Goal: Navigation & Orientation: Find specific page/section

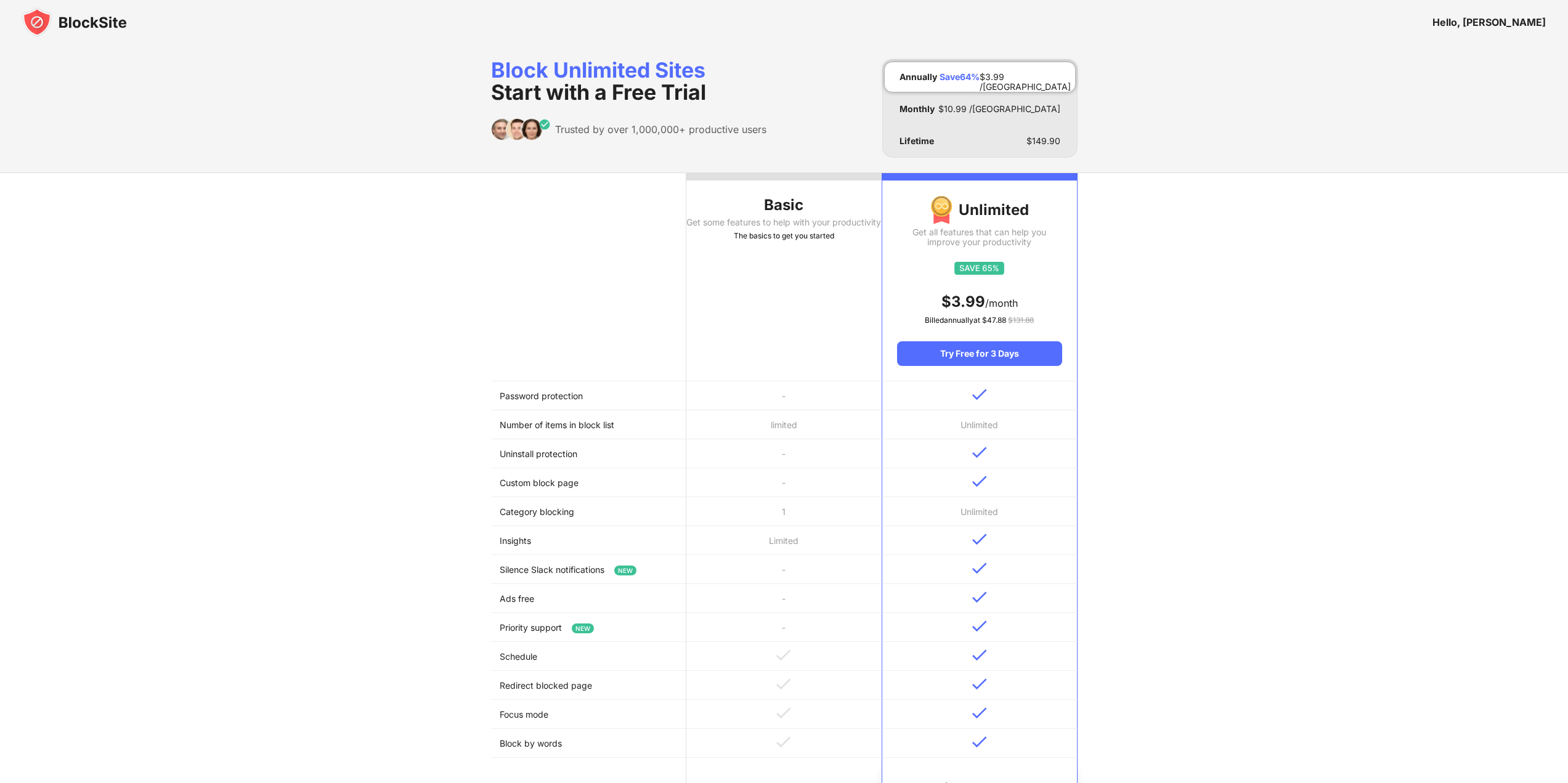
click at [1528, 19] on div "Hello, [PERSON_NAME]" at bounding box center [1489, 22] width 113 height 12
click at [53, 23] on img at bounding box center [74, 21] width 105 height 29
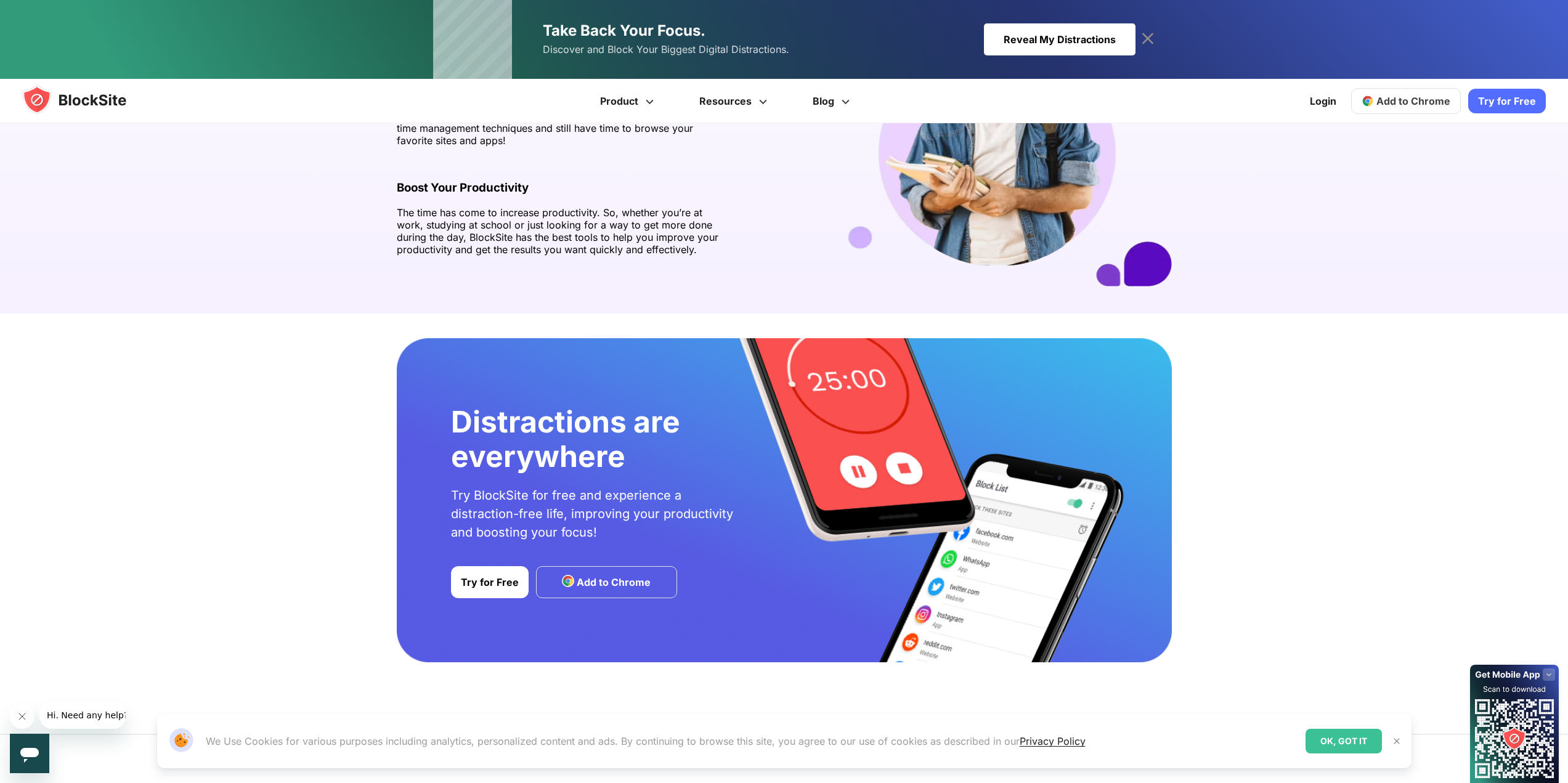
scroll to position [1836, 0]
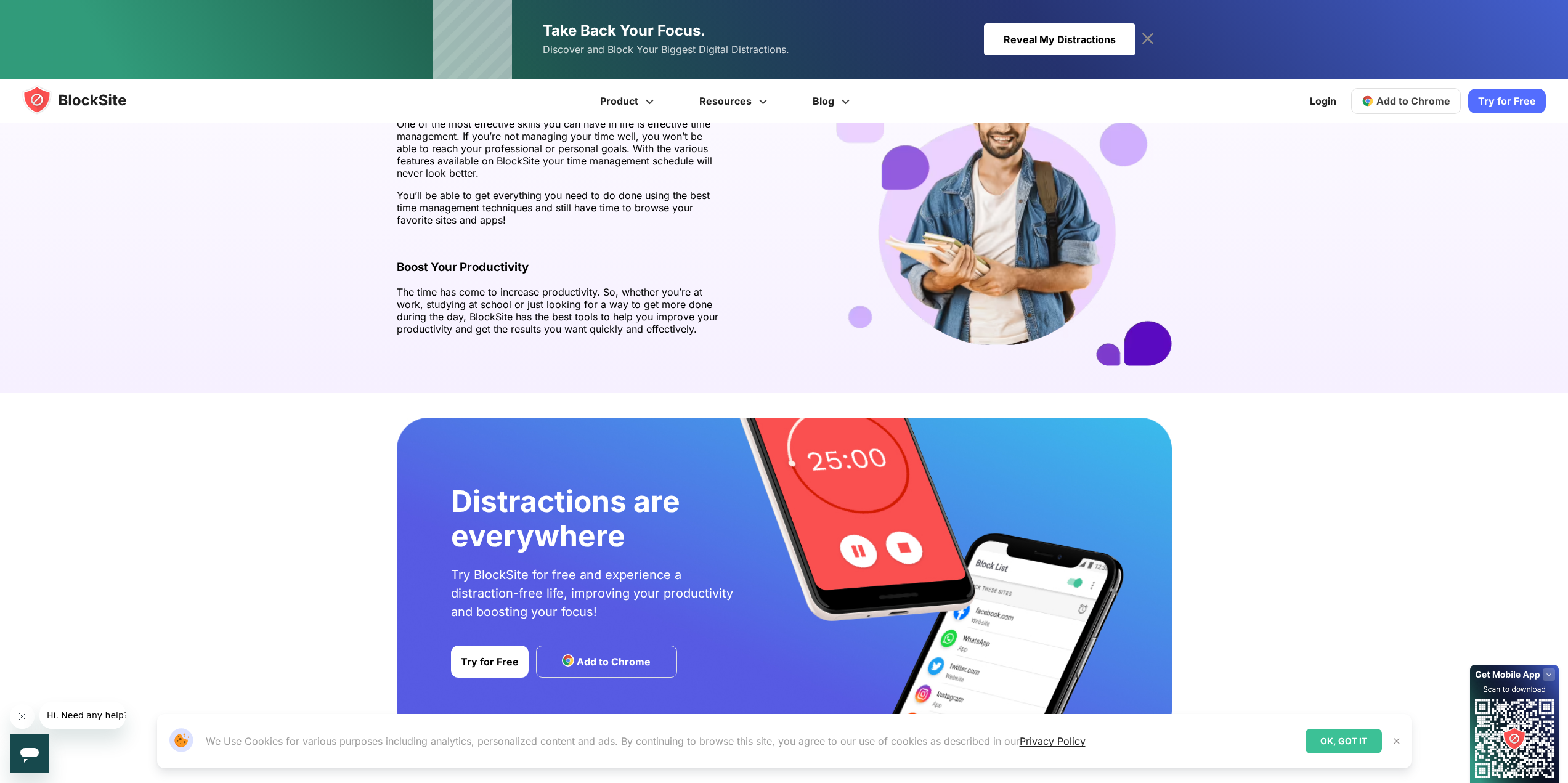
click at [1027, 46] on div "Reveal My Distractions" at bounding box center [1060, 39] width 152 height 32
click at [1343, 102] on link "Login" at bounding box center [1323, 100] width 41 height 29
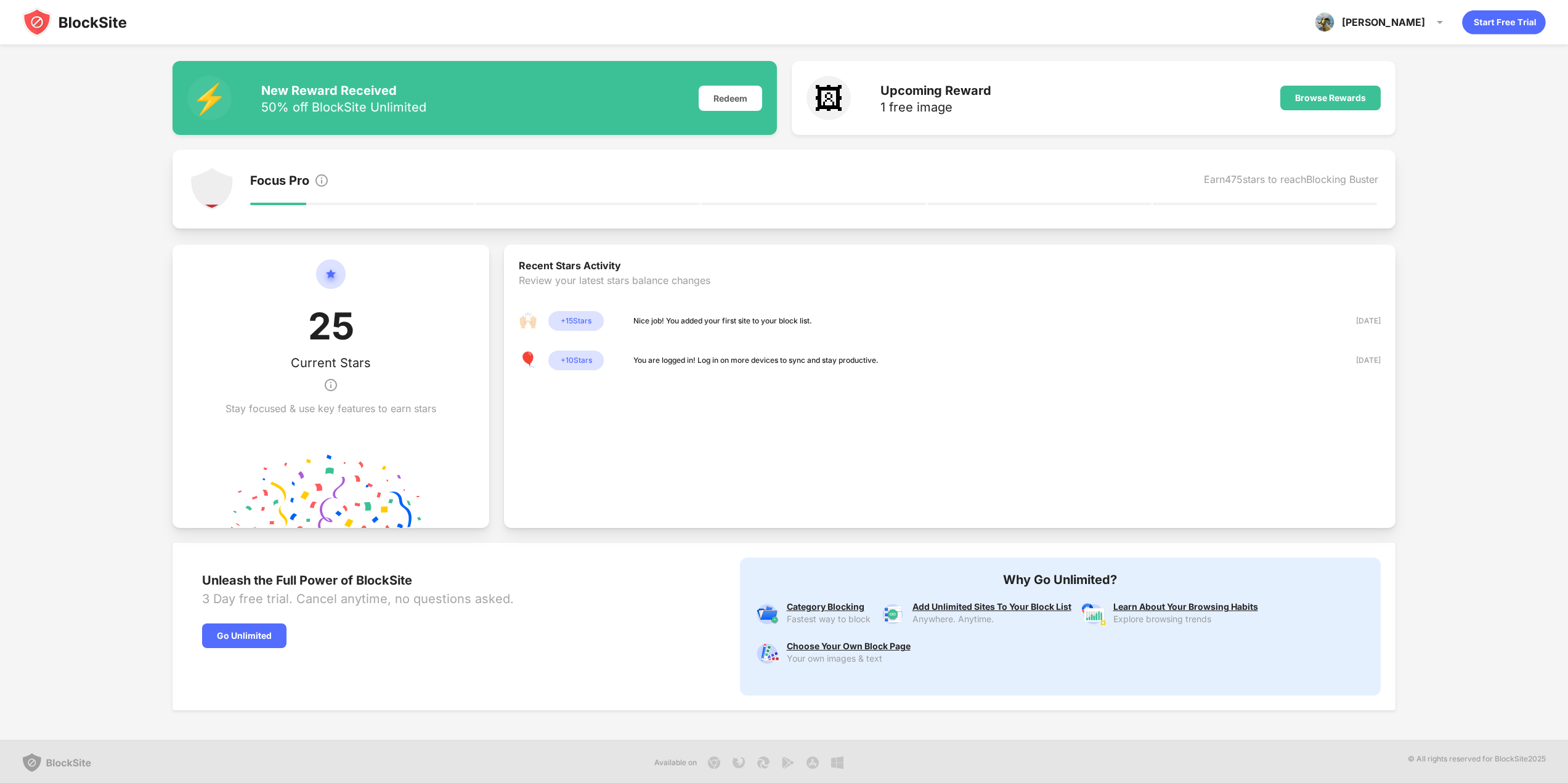
scroll to position [141, 0]
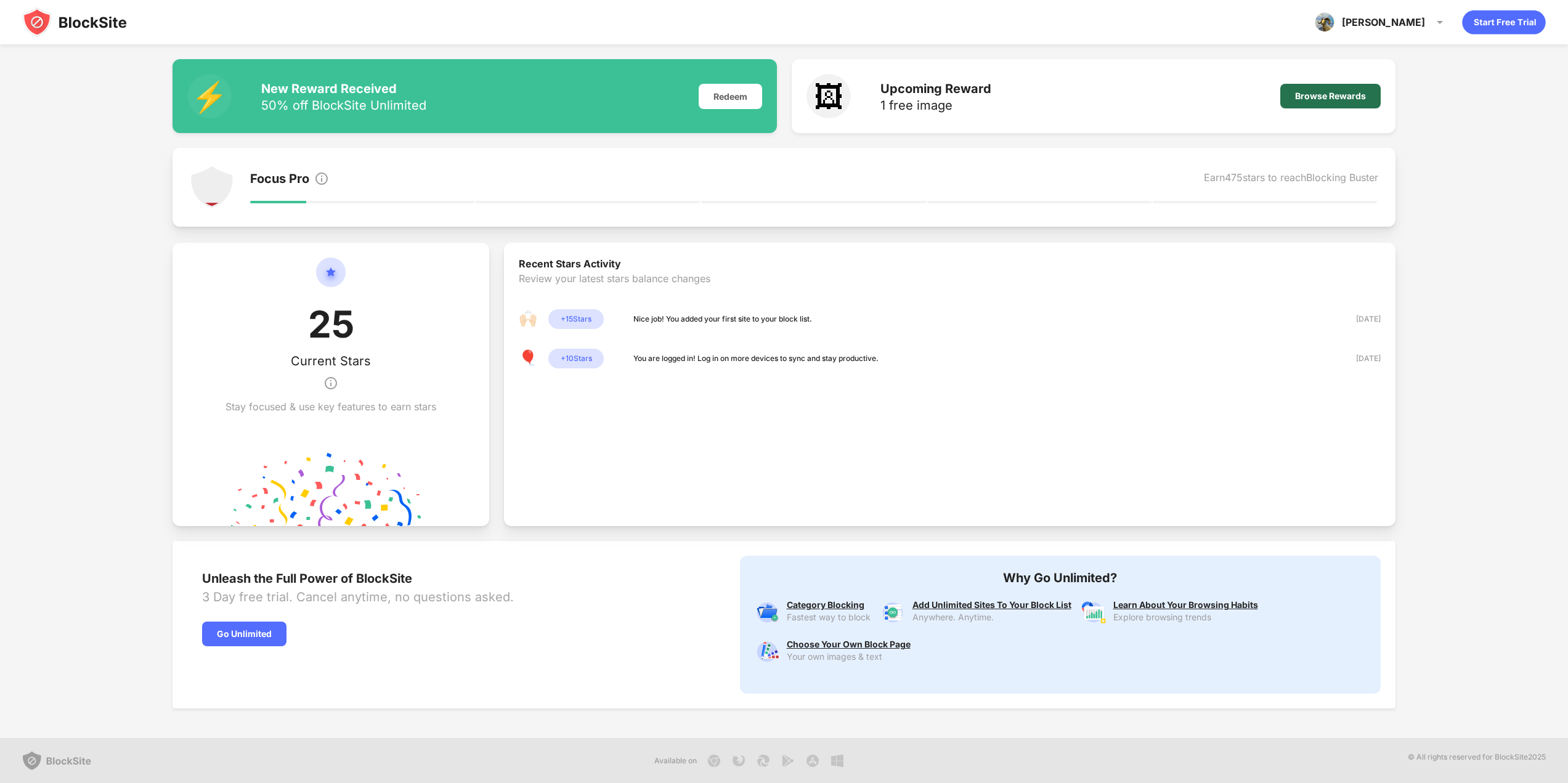
click at [1316, 107] on div "Browse Rewards" at bounding box center [1331, 96] width 100 height 25
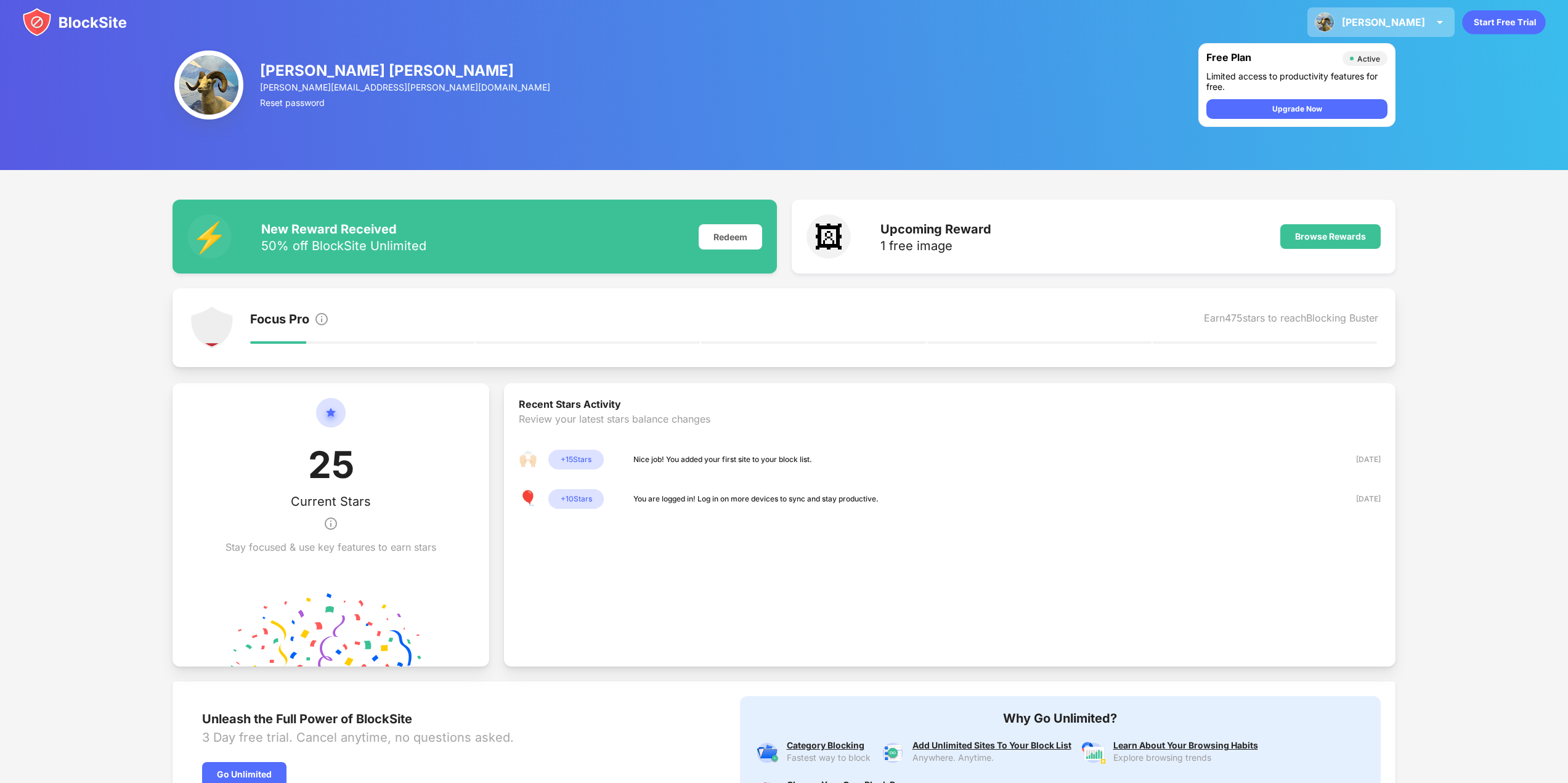
click at [1433, 17] on img at bounding box center [1440, 22] width 15 height 15
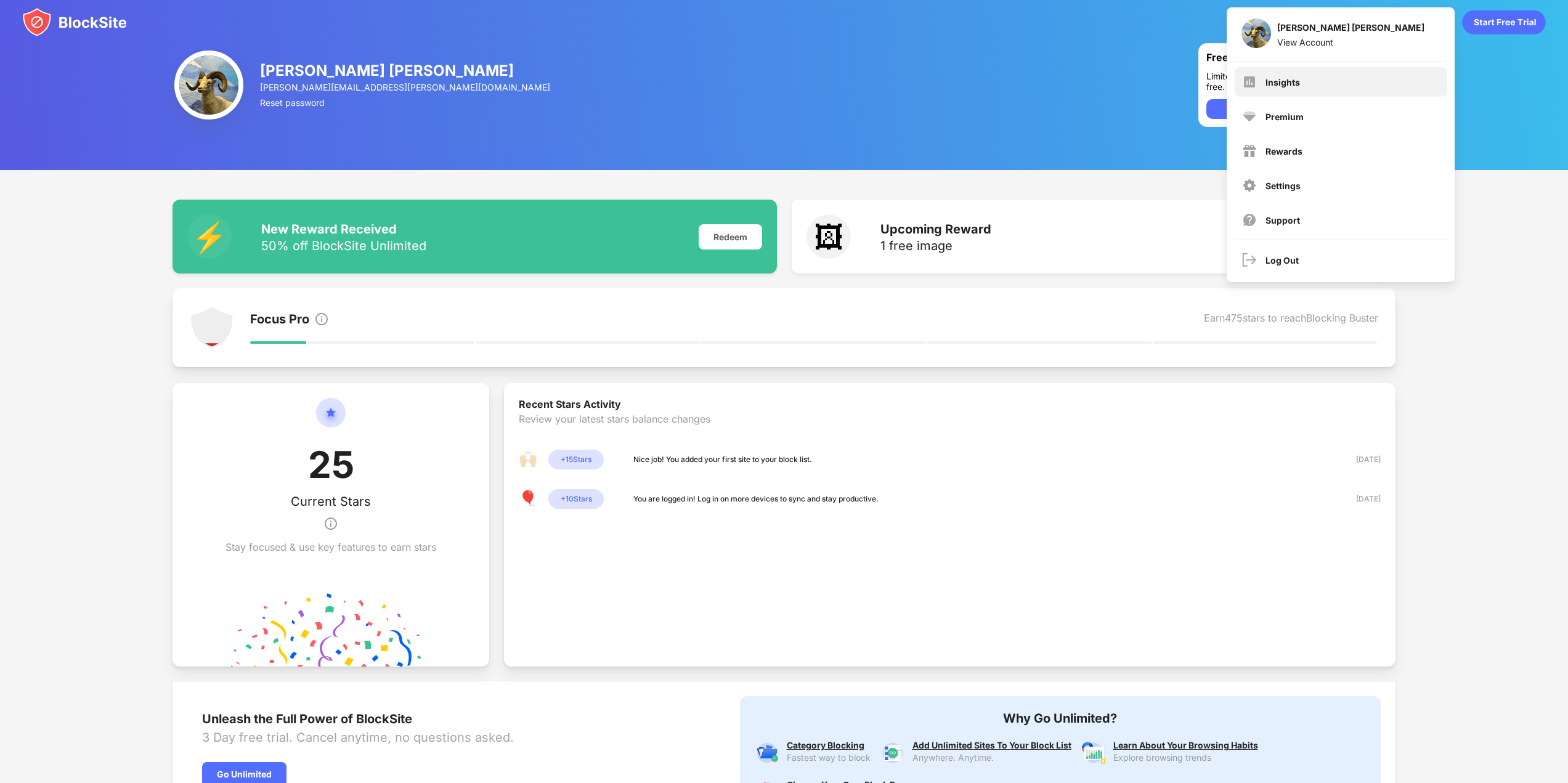
click at [1296, 78] on div "Insights" at bounding box center [1283, 82] width 35 height 10
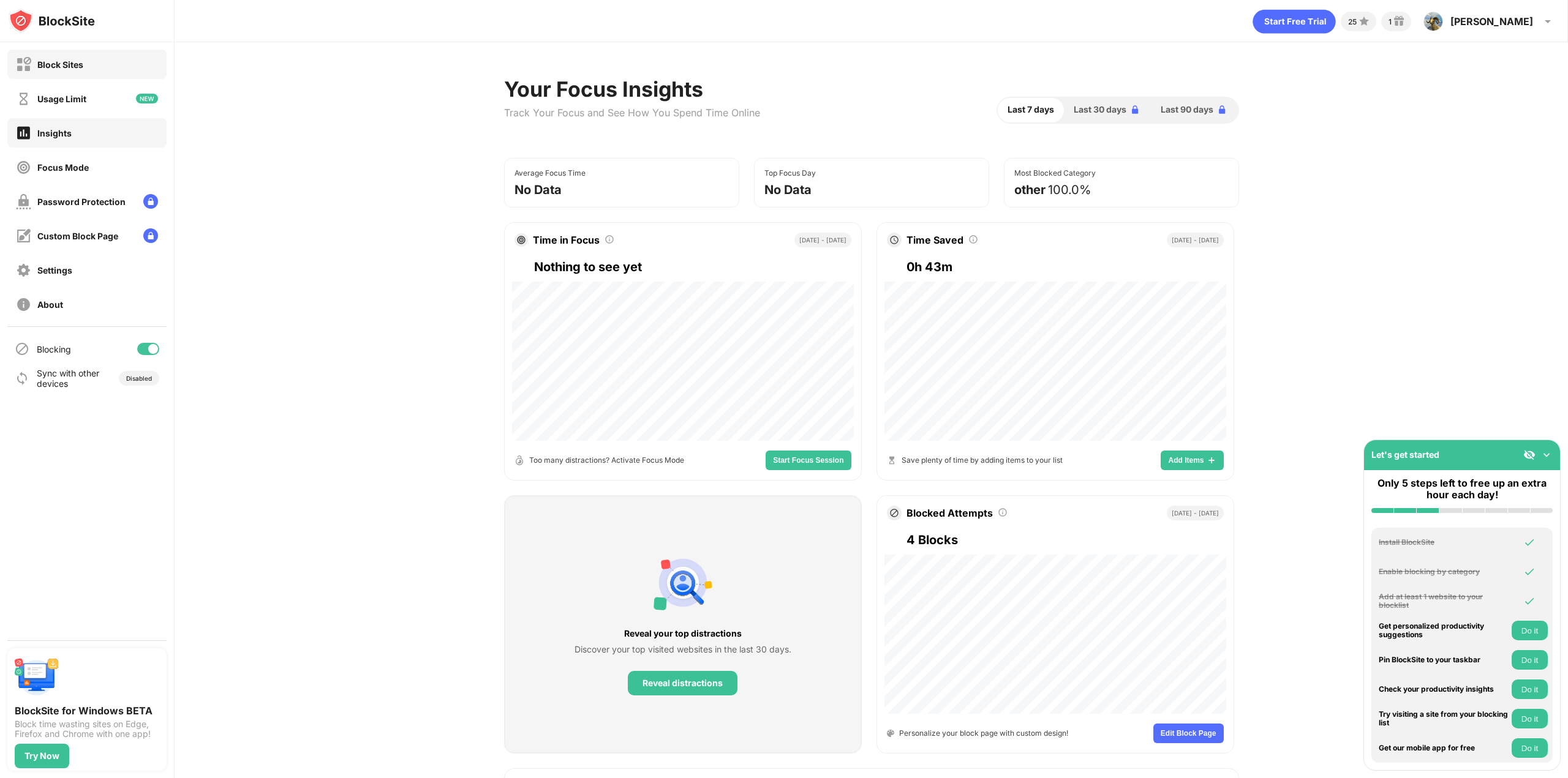
click at [107, 66] on div "Block Sites" at bounding box center [87, 64] width 159 height 29
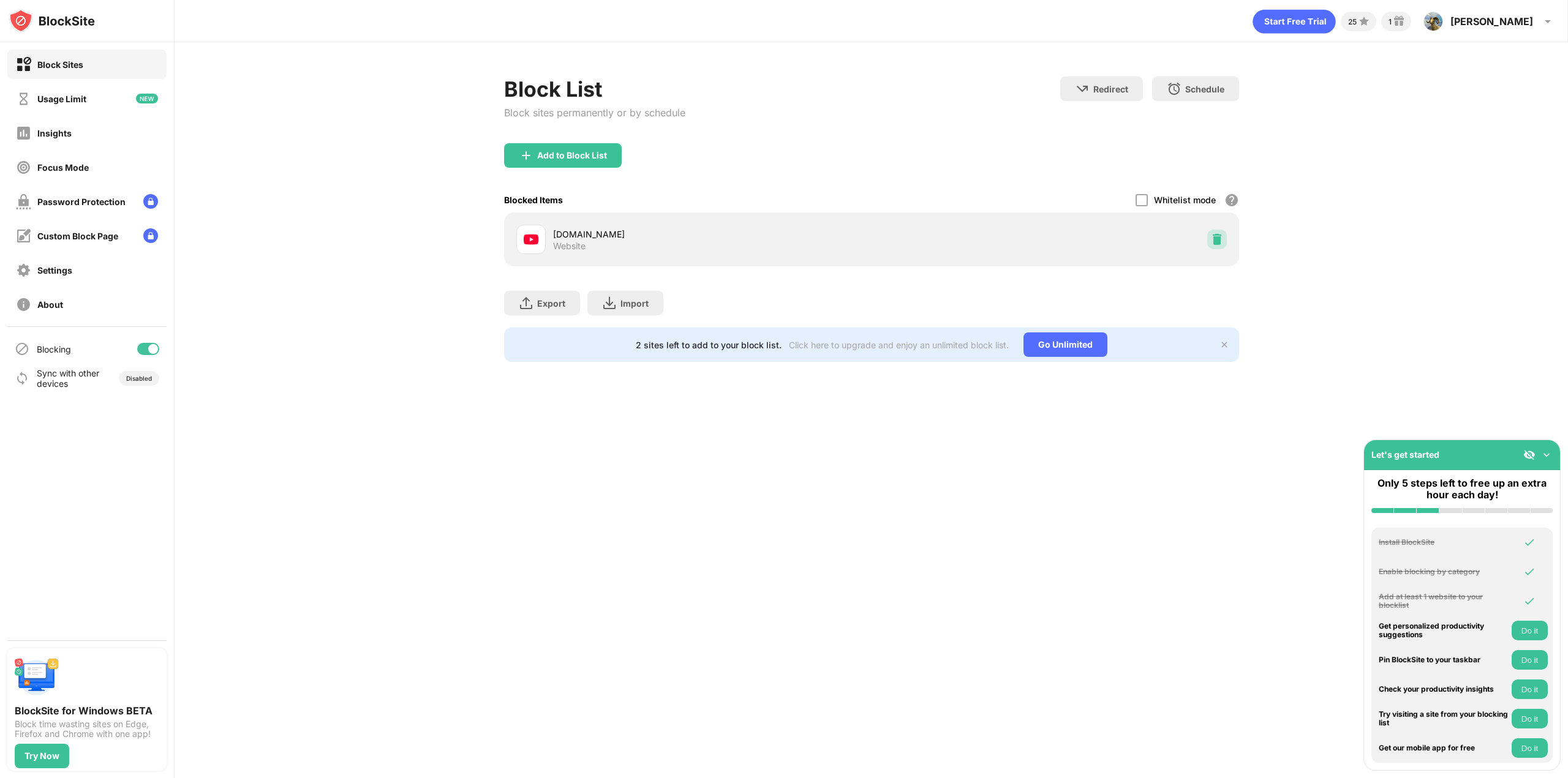
click at [1218, 238] on img at bounding box center [1216, 239] width 12 height 12
